Goal: Book appointment/travel/reservation

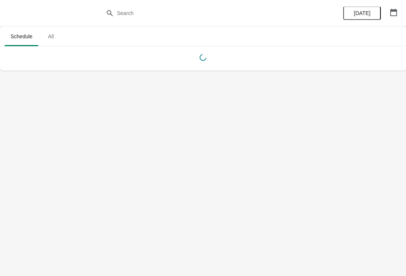
click at [395, 17] on button "button" at bounding box center [394, 13] width 14 height 14
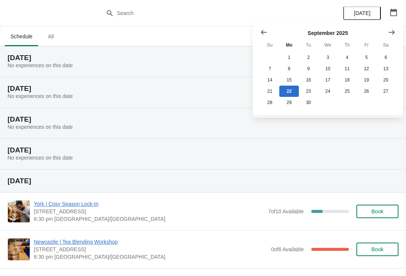
click at [394, 37] on button "Show next month, October 2025" at bounding box center [392, 33] width 14 height 14
click at [394, 33] on icon "Show next month, November 2025" at bounding box center [392, 33] width 8 height 8
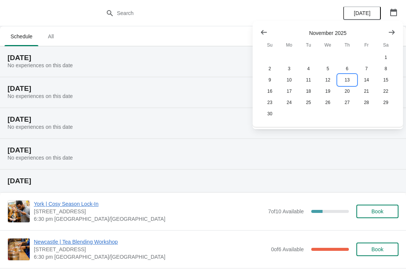
click at [350, 82] on button "13" at bounding box center [347, 79] width 19 height 11
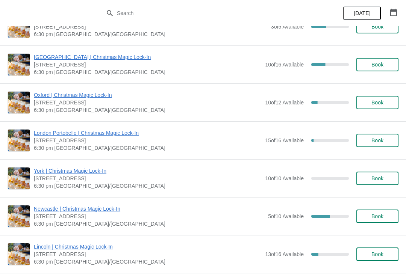
scroll to position [481, 0]
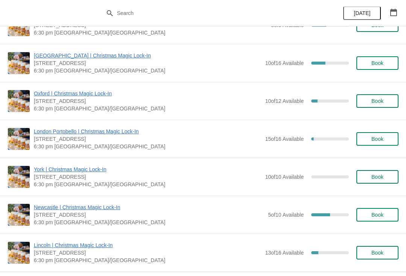
click at [385, 216] on span "Book" at bounding box center [377, 215] width 29 height 6
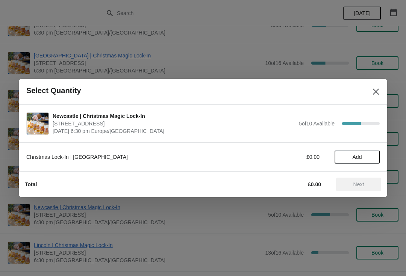
click at [362, 157] on span "Add" at bounding box center [357, 157] width 9 height 6
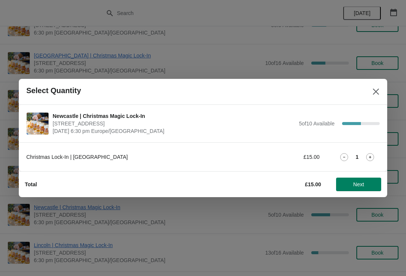
click at [363, 158] on div "1" at bounding box center [357, 157] width 45 height 8
click at [372, 156] on icon at bounding box center [370, 157] width 8 height 8
click at [363, 187] on span "Next" at bounding box center [358, 185] width 11 height 6
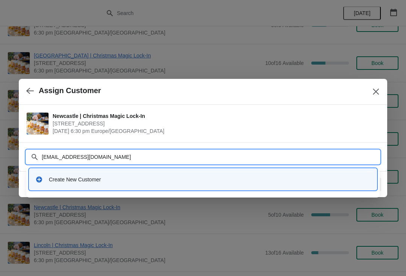
type input "[EMAIL_ADDRESS][DOMAIN_NAME]"
click at [211, 184] on div "Create New Customer" at bounding box center [202, 179] width 341 height 15
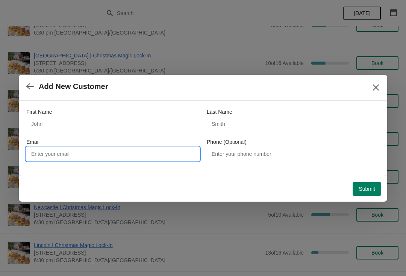
click at [165, 153] on input "Email" at bounding box center [112, 154] width 173 height 14
type input "[EMAIL_ADDRESS][DOMAIN_NAME]"
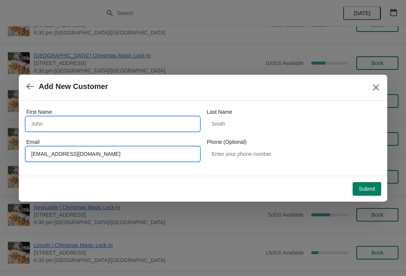
click at [129, 127] on input "First Name" at bounding box center [112, 124] width 173 height 14
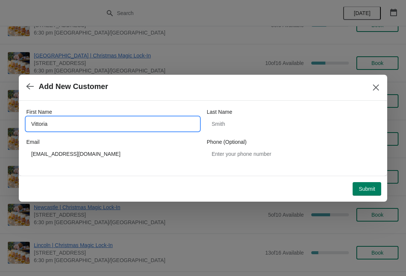
type input "Vittoria"
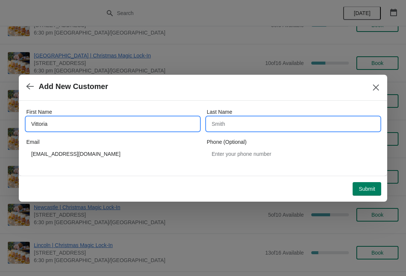
click at [262, 129] on input "Last Name" at bounding box center [293, 124] width 173 height 14
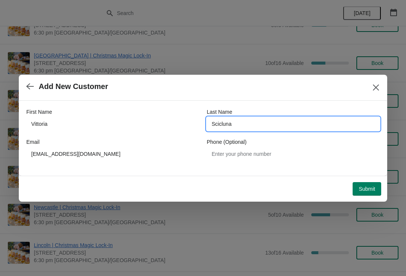
type input "Scicluna"
click at [373, 186] on span "Submit" at bounding box center [367, 189] width 17 height 6
